Goal: Information Seeking & Learning: Learn about a topic

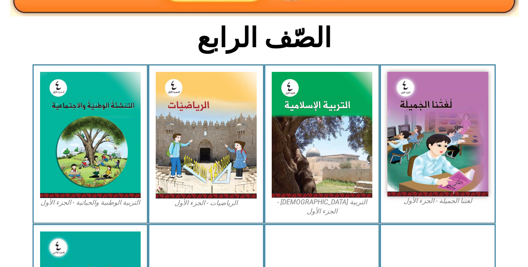
scroll to position [209, 0]
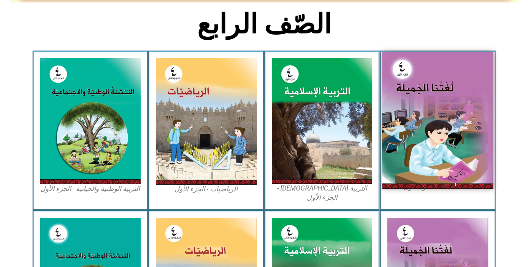
click at [454, 117] on img at bounding box center [437, 120] width 111 height 136
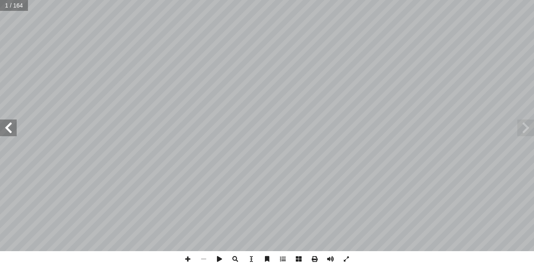
click at [6, 132] on span at bounding box center [8, 127] width 17 height 17
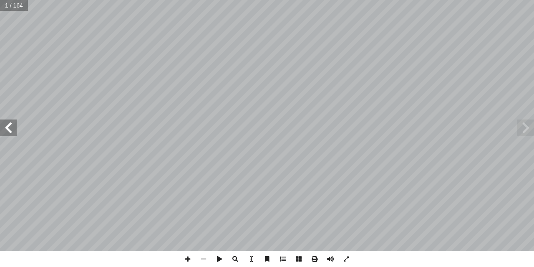
click at [6, 132] on span at bounding box center [8, 127] width 17 height 17
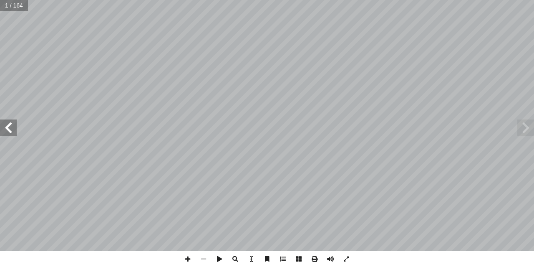
click at [6, 132] on span at bounding box center [8, 127] width 17 height 17
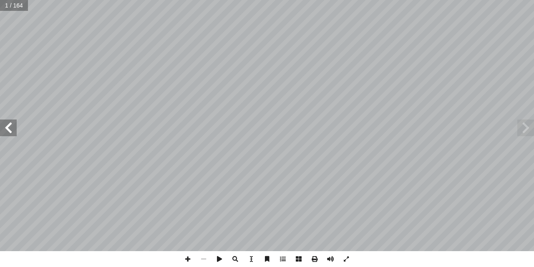
click at [6, 132] on span at bounding box center [8, 127] width 17 height 17
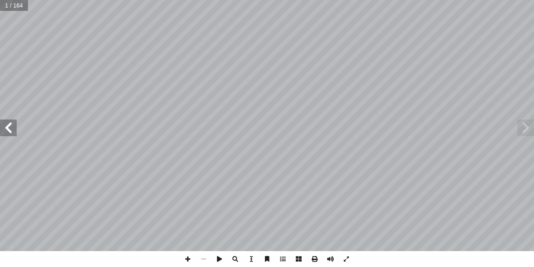
click at [6, 132] on span at bounding box center [8, 127] width 17 height 17
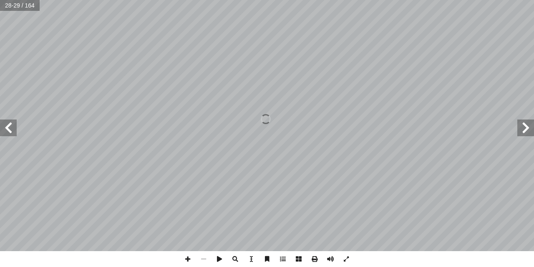
click at [6, 132] on span at bounding box center [8, 127] width 17 height 17
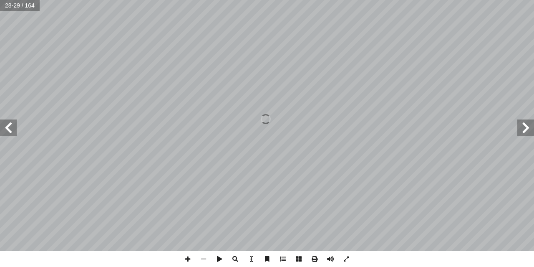
click at [6, 132] on span at bounding box center [8, 127] width 17 height 17
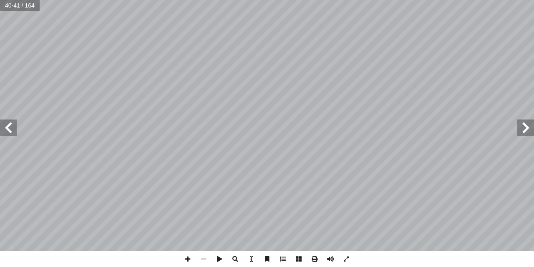
click at [6, 132] on span at bounding box center [8, 127] width 17 height 17
click at [5, 133] on span at bounding box center [8, 127] width 17 height 17
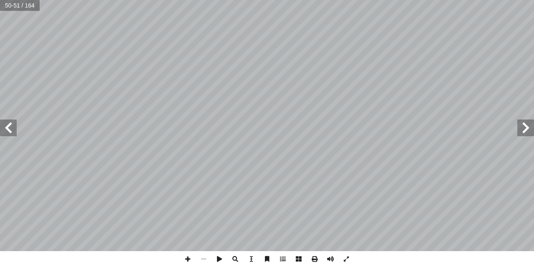
click at [5, 134] on span at bounding box center [8, 127] width 17 height 17
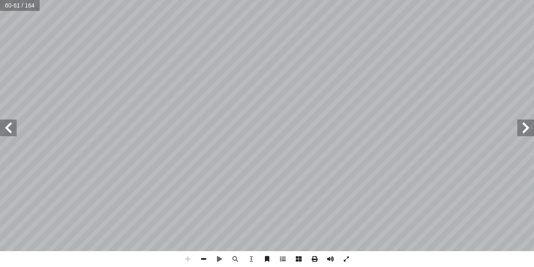
click at [208, 260] on span at bounding box center [204, 259] width 16 height 16
click at [270, 253] on div ": ُ ة َّ ي ِ و َ غ ُّ الل ُ ت � ريب ْ د َّ الت في � ه ُ ب ُ ت ْ ك َ ن َ تي، و ْ…" at bounding box center [267, 133] width 534 height 267
